Goal: Navigation & Orientation: Understand site structure

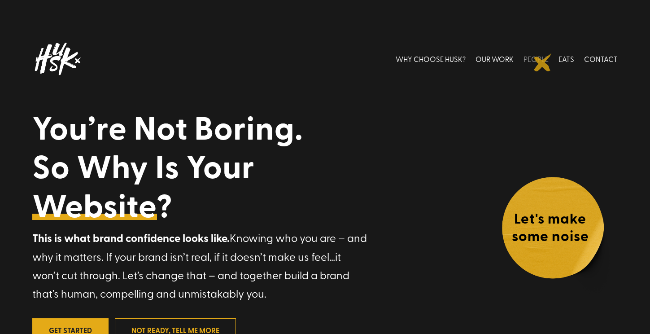
click at [543, 62] on link "PEOPLE" at bounding box center [536, 59] width 25 height 40
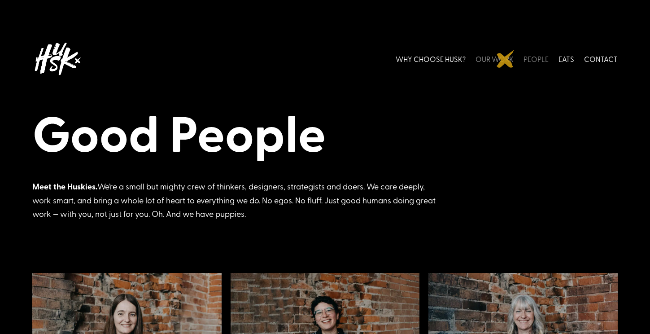
click at [506, 59] on link "OUR WORK" at bounding box center [495, 59] width 38 height 40
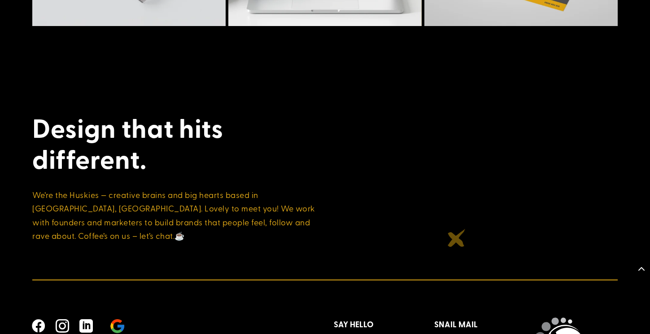
scroll to position [3378, 0]
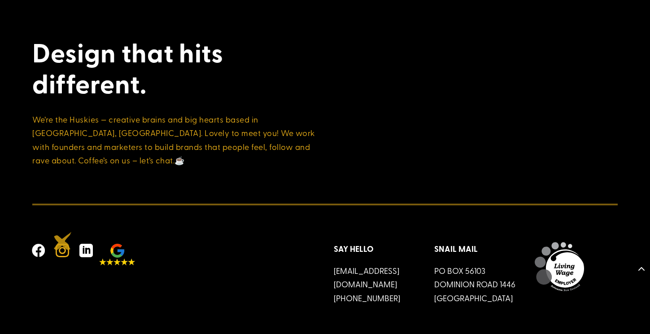
click at [63, 241] on span "" at bounding box center [63, 251] width 22 height 22
